Goal: Complete application form

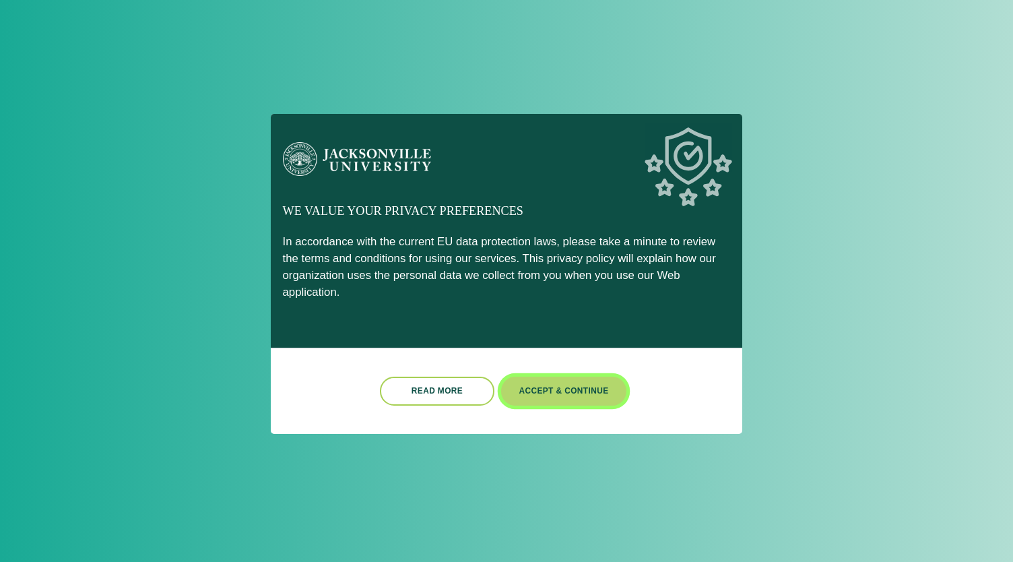
click at [549, 383] on button "Accept & Continue" at bounding box center [563, 390] width 125 height 29
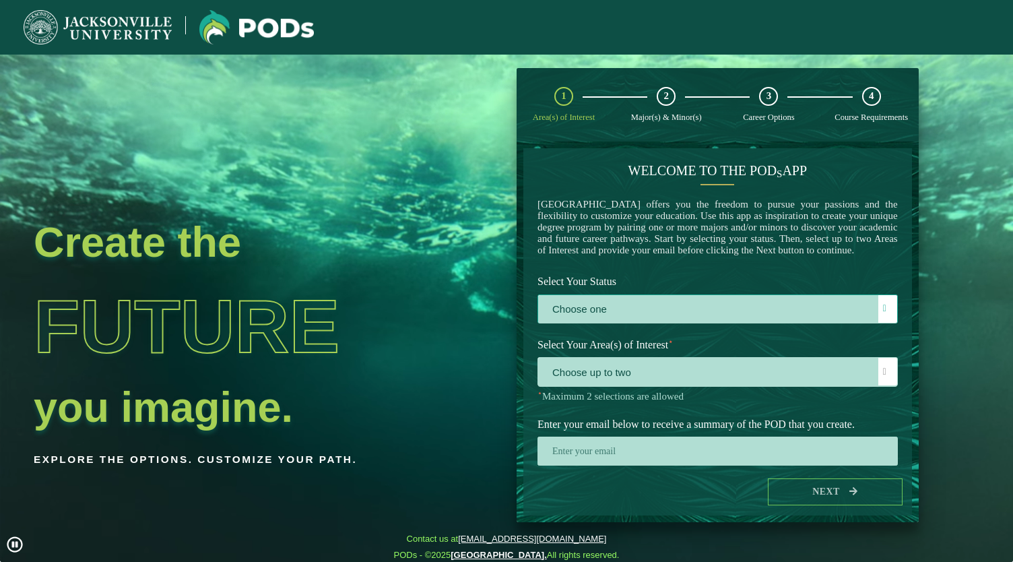
click at [558, 324] on label "Choose one" at bounding box center [717, 309] width 359 height 29
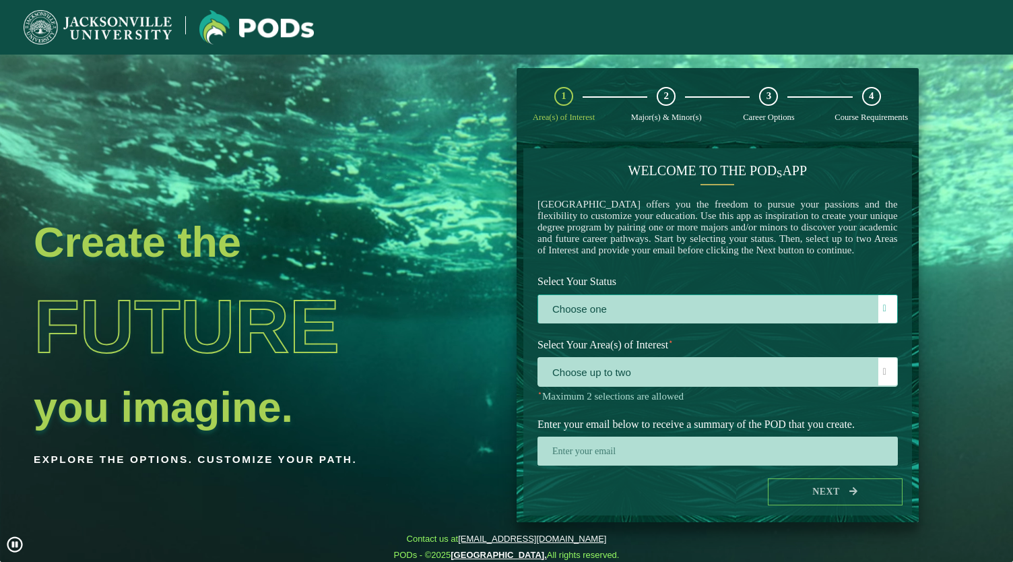
scroll to position [7, 59]
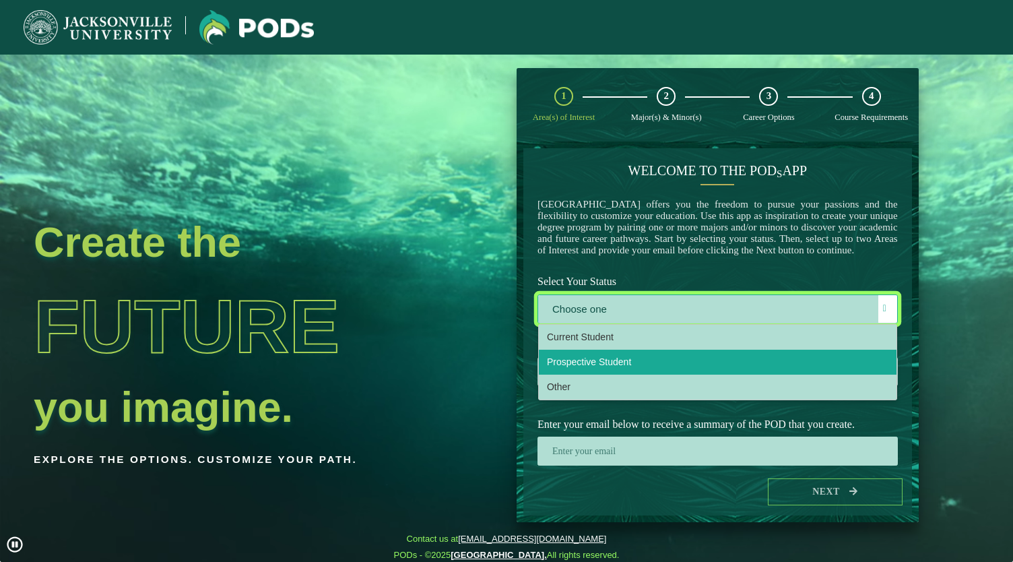
click at [568, 367] on span "Prospective Student" at bounding box center [589, 361] width 84 height 11
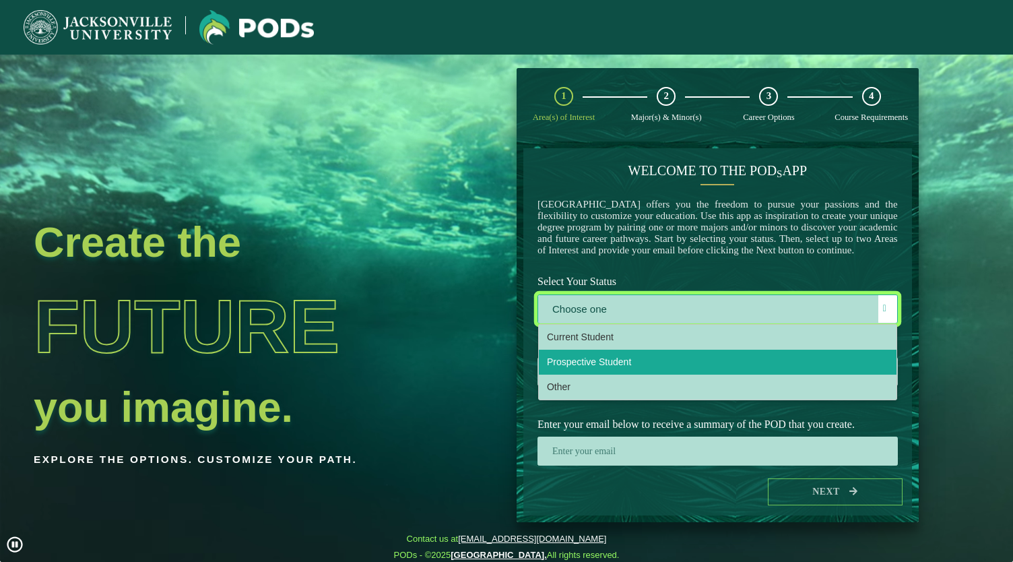
select select "[object Object]"
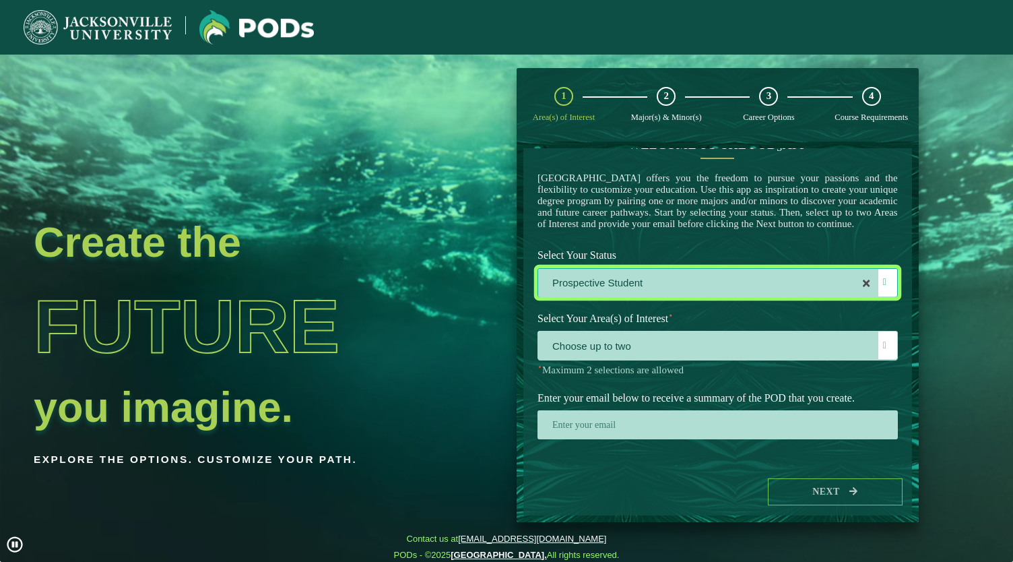
scroll to position [30, 0]
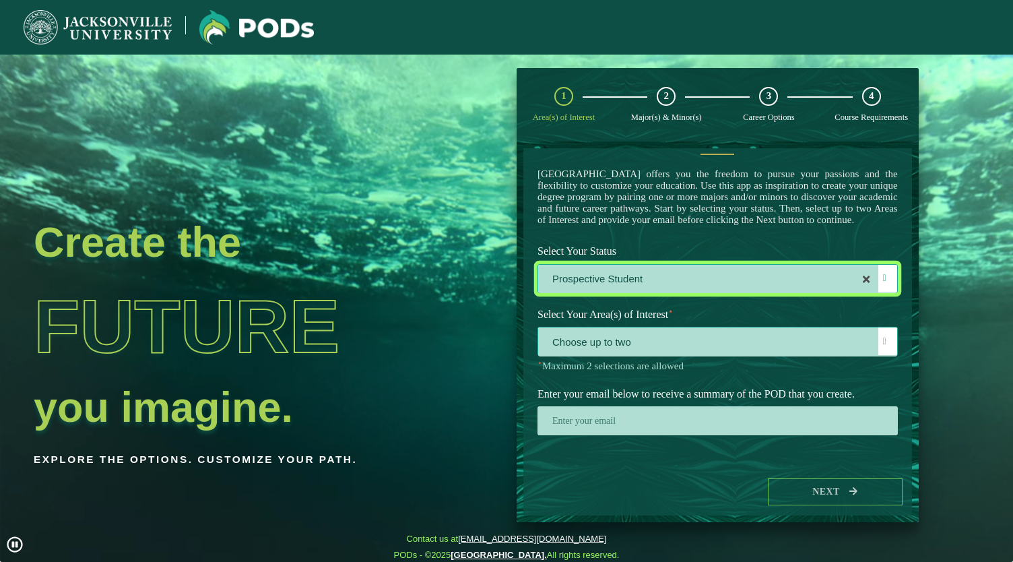
click at [568, 356] on span "Choose up to two" at bounding box center [717, 341] width 359 height 29
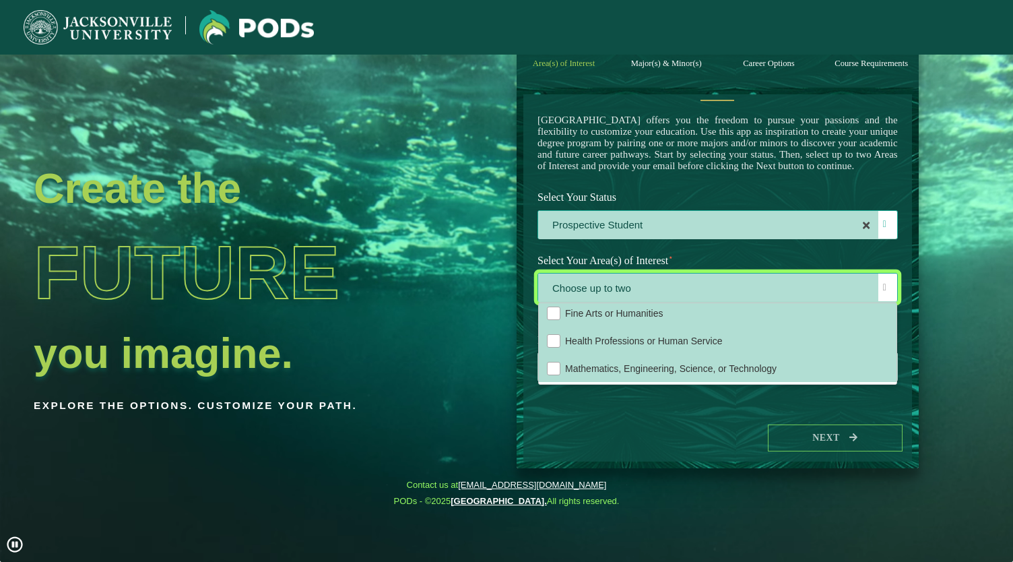
scroll to position [21, 0]
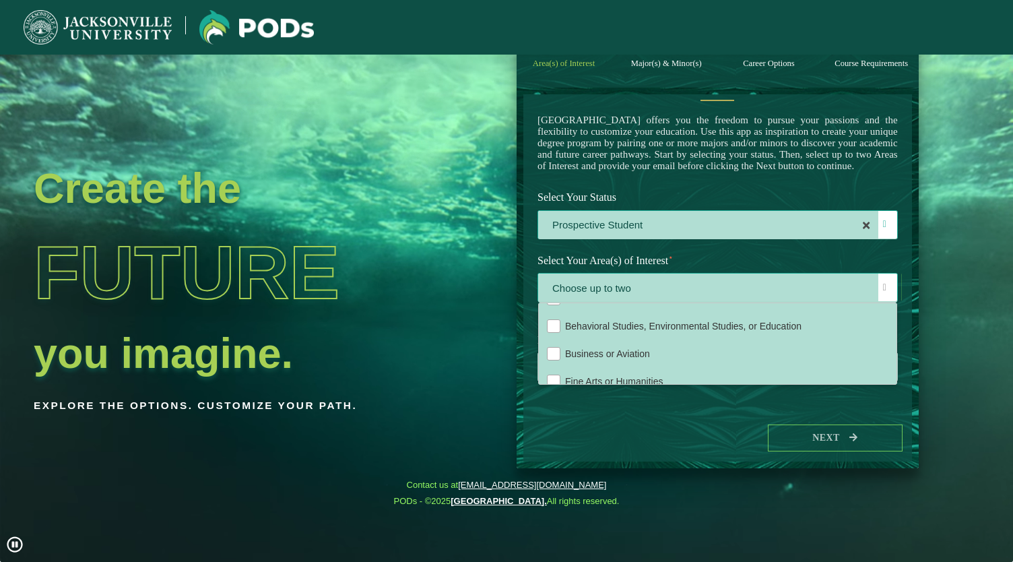
click at [880, 283] on div at bounding box center [887, 287] width 19 height 28
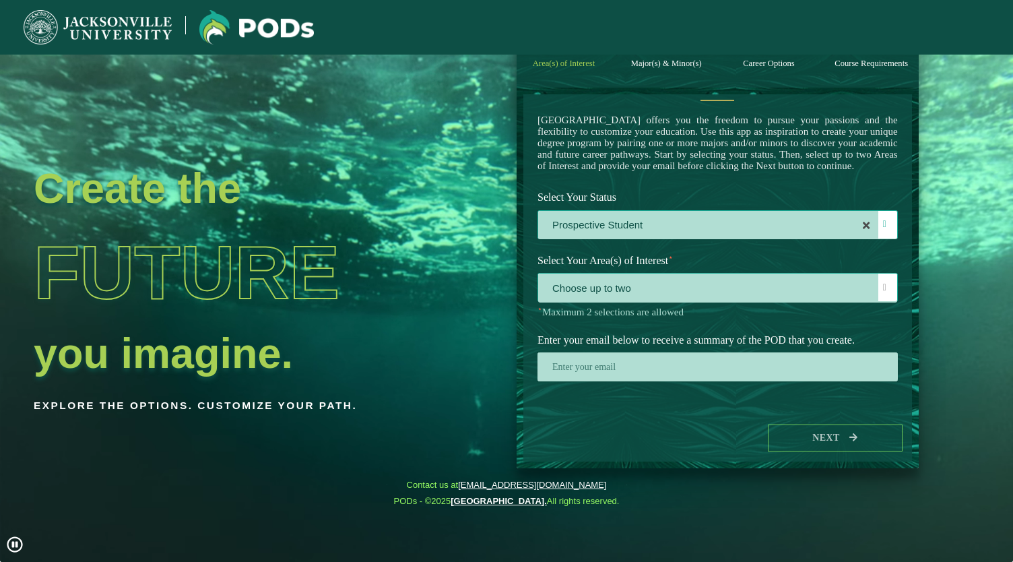
click at [880, 283] on div at bounding box center [887, 287] width 19 height 28
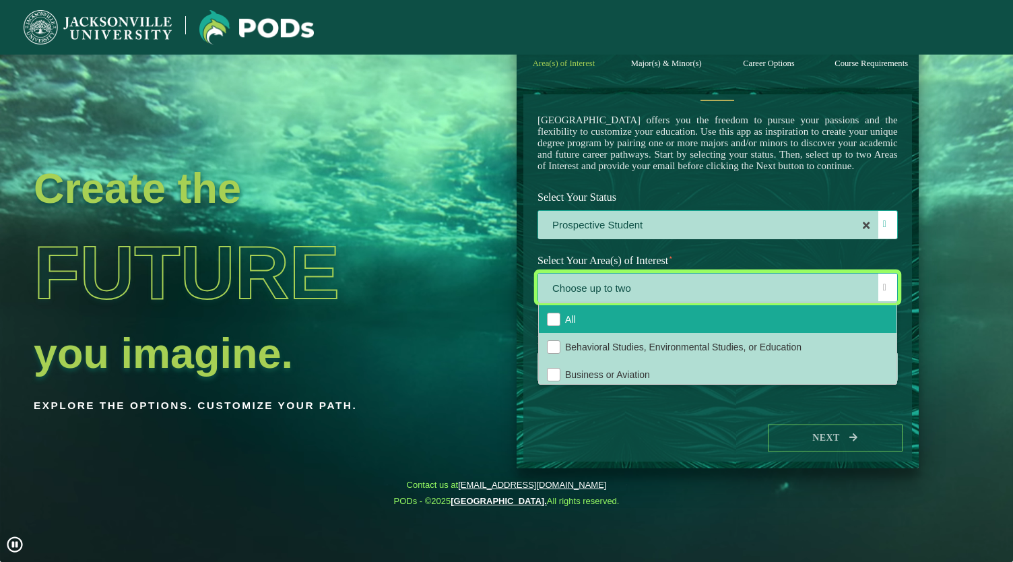
click at [737, 320] on li "All" at bounding box center [718, 319] width 358 height 28
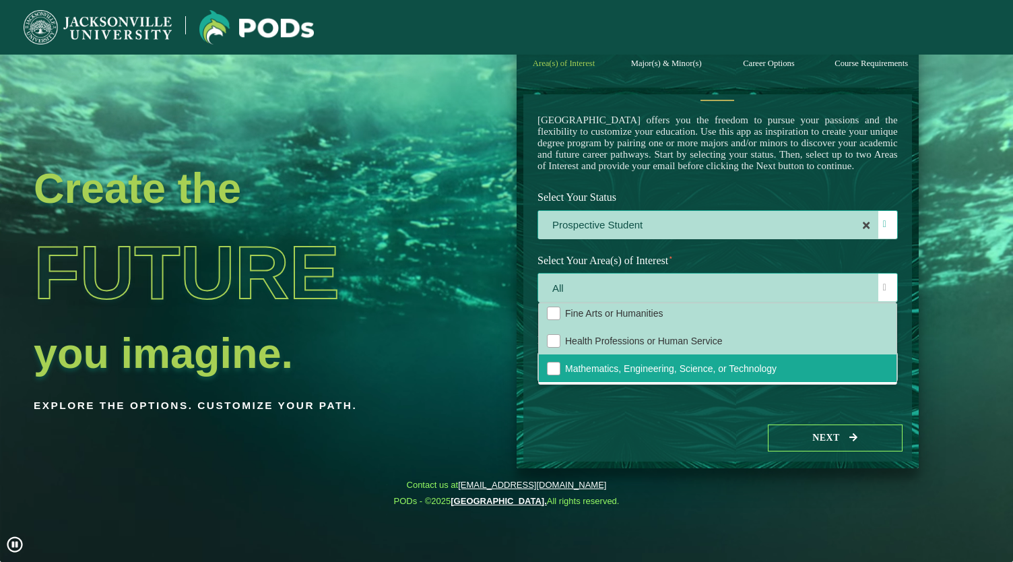
scroll to position [0, 0]
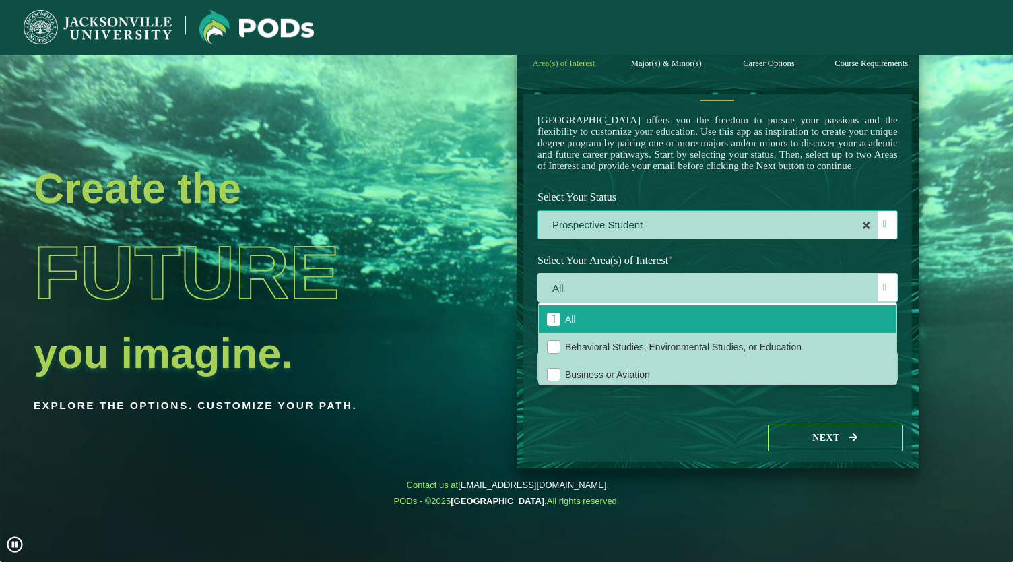
click at [523, 376] on div "Welcome to the POD s app [GEOGRAPHIC_DATA] offers you the freedom to pursue you…" at bounding box center [717, 254] width 389 height 320
